Goal: Task Accomplishment & Management: Manage account settings

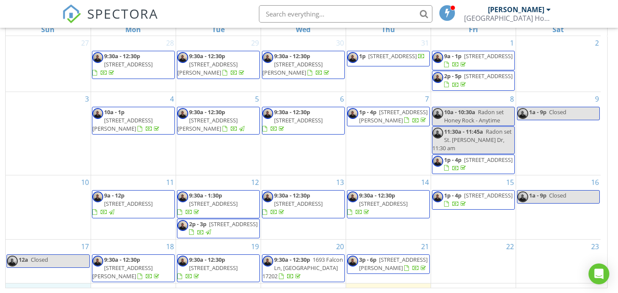
scroll to position [137, 0]
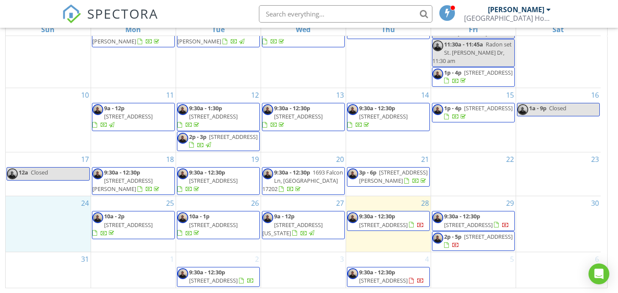
click at [368, 221] on span "11972 N Woodlea Dr, Waynesboro 17268" at bounding box center [383, 225] width 49 height 8
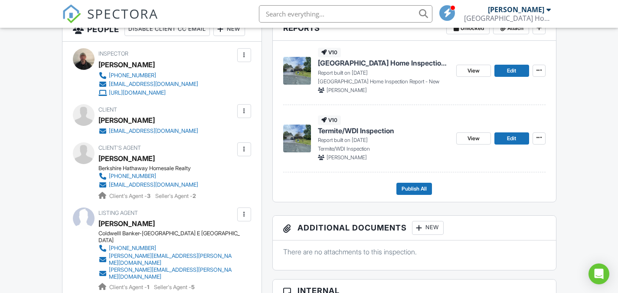
scroll to position [353, 0]
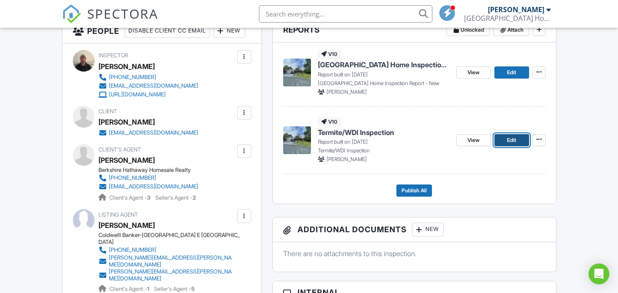
click at [510, 139] on span "Edit" at bounding box center [511, 140] width 9 height 9
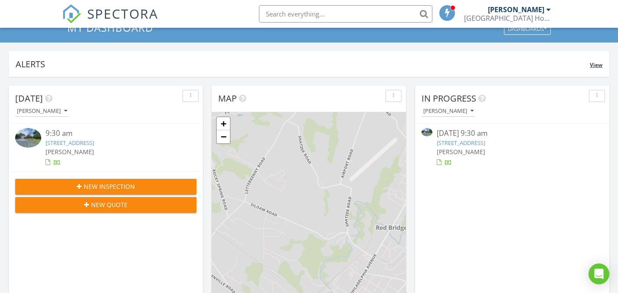
scroll to position [87, 0]
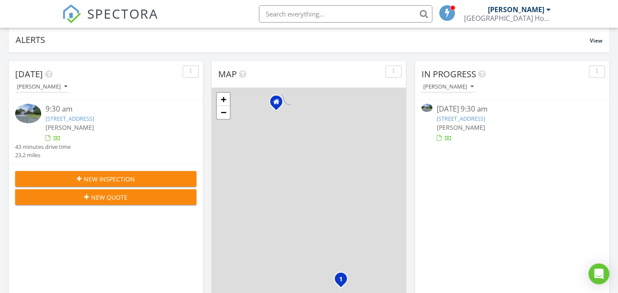
click at [94, 119] on link "11972 N Woodlea Dr, Waynesboro, PA 17268" at bounding box center [70, 118] width 49 height 8
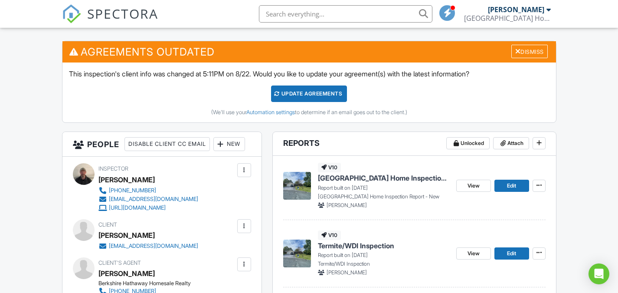
scroll to position [217, 0]
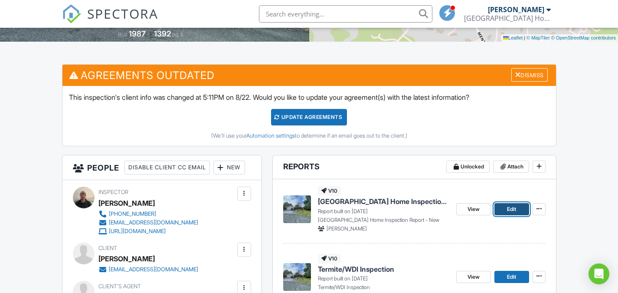
click at [508, 209] on span "Edit" at bounding box center [511, 209] width 9 height 9
